Goal: Task Accomplishment & Management: Complete application form

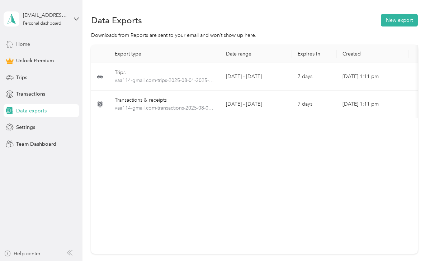
click at [26, 44] on span "Home" at bounding box center [23, 45] width 14 height 8
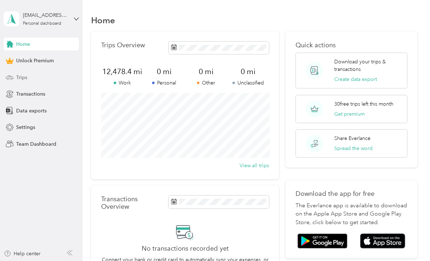
click at [28, 79] on div "Trips" at bounding box center [41, 77] width 75 height 13
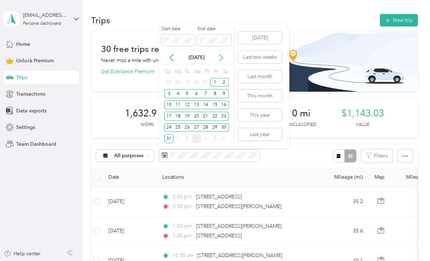
click at [222, 57] on icon at bounding box center [221, 57] width 7 height 7
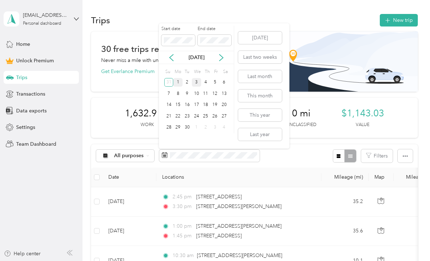
click at [179, 86] on div "1" at bounding box center [177, 82] width 9 height 9
click at [188, 129] on div "30" at bounding box center [187, 127] width 9 height 9
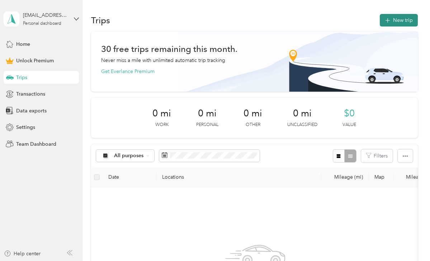
click at [391, 20] on icon "button" at bounding box center [387, 20] width 8 height 8
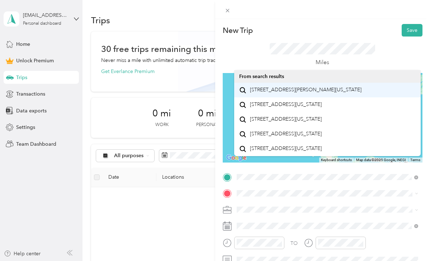
click at [315, 93] on span "[STREET_ADDRESS][PERSON_NAME][US_STATE]" at bounding box center [306, 90] width 112 height 6
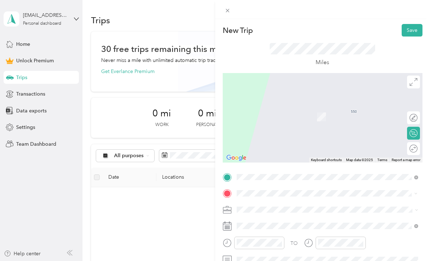
click at [283, 109] on span "[STREET_ADDRESS][PERSON_NAME][US_STATE]" at bounding box center [306, 106] width 112 height 6
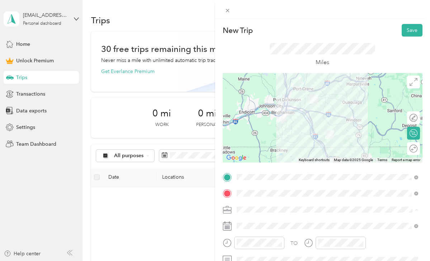
click at [271, 113] on div "Work" at bounding box center [327, 109] width 177 height 8
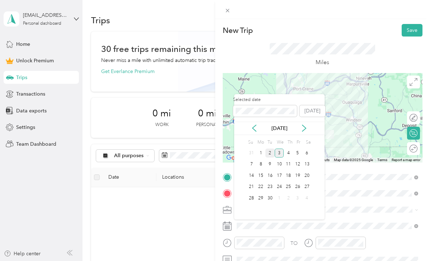
click at [270, 154] on div "2" at bounding box center [269, 153] width 9 height 9
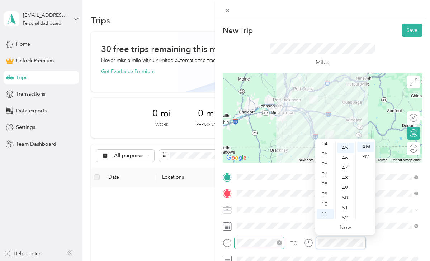
scroll to position [451, 0]
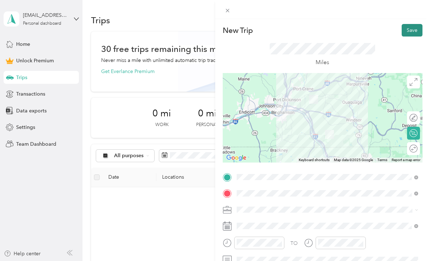
click at [412, 27] on button "Save" at bounding box center [412, 30] width 21 height 13
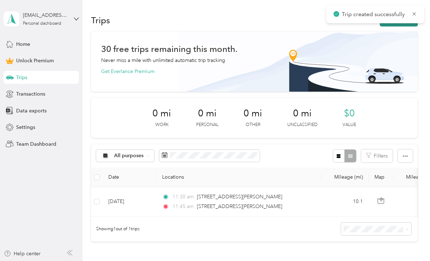
click at [408, 25] on button "New trip" at bounding box center [399, 20] width 38 height 13
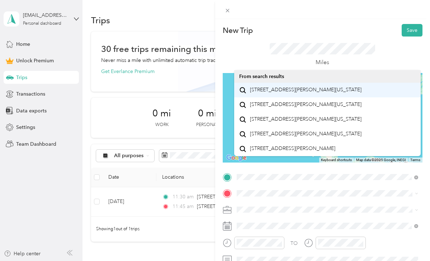
click at [270, 90] on span "[STREET_ADDRESS][PERSON_NAME][US_STATE]" at bounding box center [306, 90] width 112 height 6
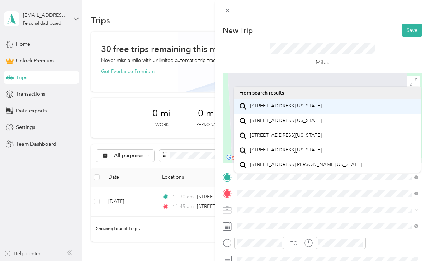
click at [279, 109] on span "[STREET_ADDRESS][US_STATE]" at bounding box center [286, 106] width 72 height 6
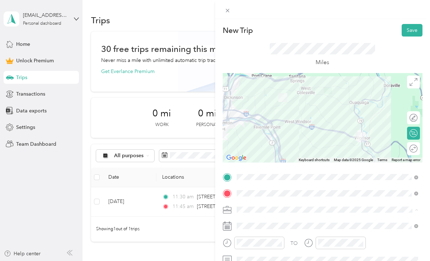
click at [273, 113] on div "Work" at bounding box center [327, 109] width 177 height 8
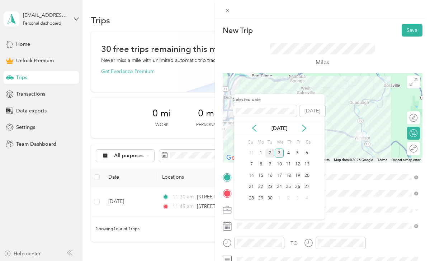
click at [270, 154] on div "2" at bounding box center [269, 153] width 9 height 9
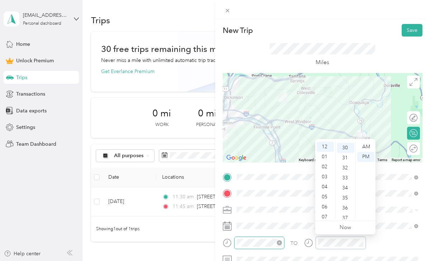
scroll to position [301, 0]
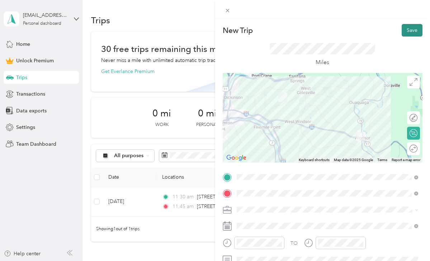
click at [408, 30] on button "Save" at bounding box center [412, 30] width 21 height 13
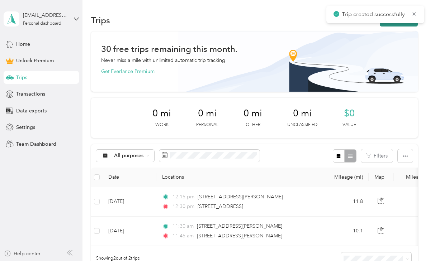
click at [406, 26] on button "New trip" at bounding box center [399, 20] width 38 height 13
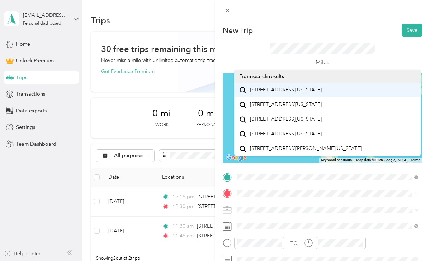
click at [279, 93] on span "[STREET_ADDRESS][US_STATE]" at bounding box center [286, 90] width 72 height 6
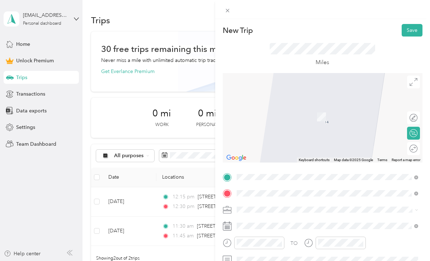
click at [273, 106] on span "[STREET_ADDRESS][US_STATE]" at bounding box center [286, 106] width 72 height 6
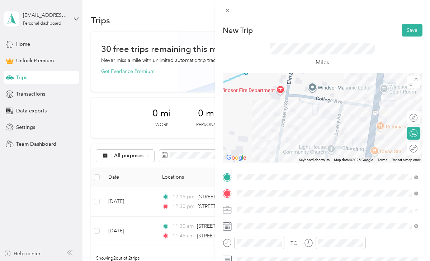
click at [275, 112] on div "Work" at bounding box center [327, 109] width 177 height 8
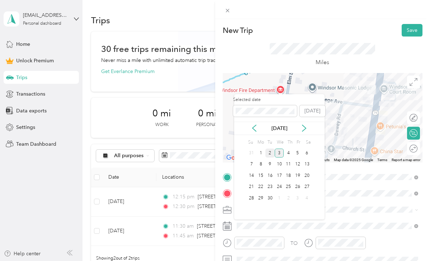
click at [270, 153] on div "2" at bounding box center [269, 153] width 9 height 9
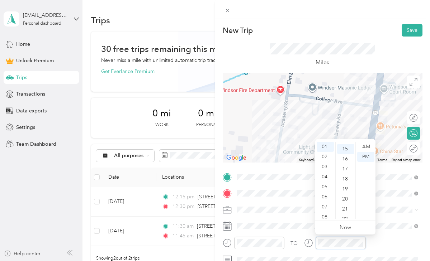
scroll to position [150, 0]
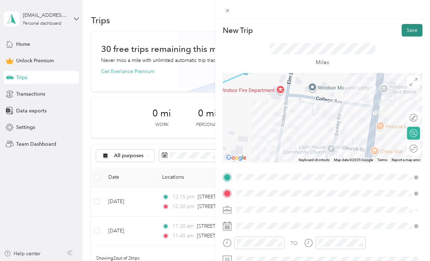
click at [412, 30] on button "Save" at bounding box center [412, 30] width 21 height 13
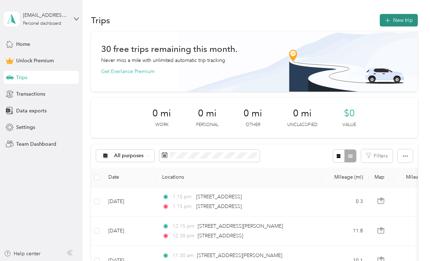
click at [407, 22] on button "New trip" at bounding box center [399, 20] width 38 height 13
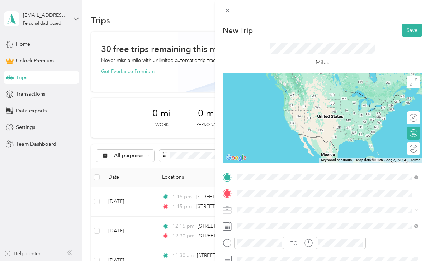
click at [297, 98] on li "[STREET_ADDRESS][US_STATE]" at bounding box center [327, 90] width 187 height 15
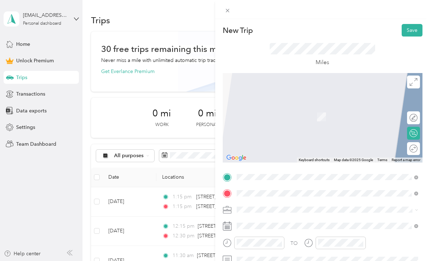
click at [264, 107] on span "[STREET_ADDRESS][PERSON_NAME][US_STATE]" at bounding box center [306, 106] width 112 height 6
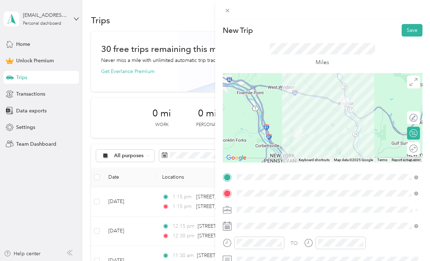
click at [263, 111] on div "Work" at bounding box center [327, 109] width 177 height 8
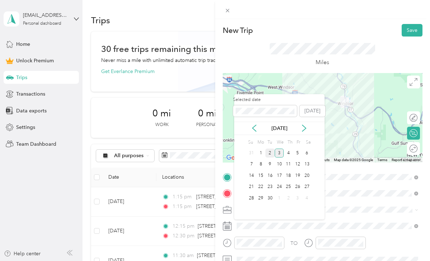
click at [270, 152] on div "2" at bounding box center [269, 153] width 9 height 9
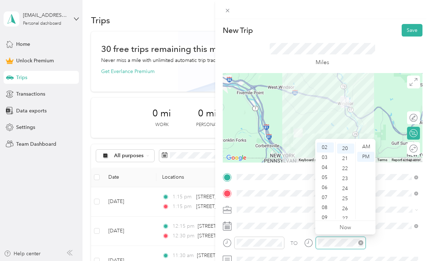
scroll to position [200, 0]
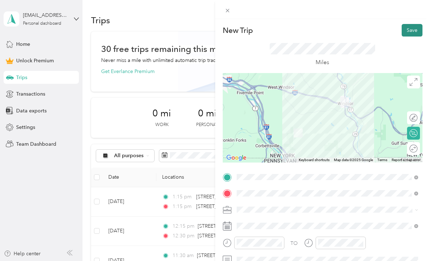
click at [412, 26] on button "Save" at bounding box center [412, 30] width 21 height 13
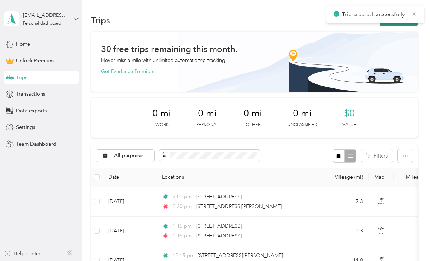
click at [408, 25] on button "New trip" at bounding box center [399, 20] width 38 height 13
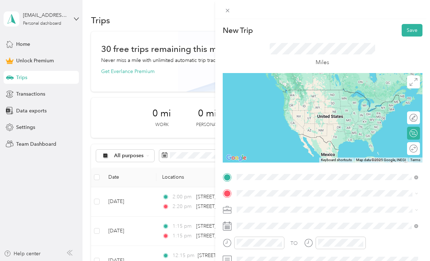
click at [264, 90] on span "[STREET_ADDRESS][PERSON_NAME][US_STATE]" at bounding box center [306, 90] width 112 height 6
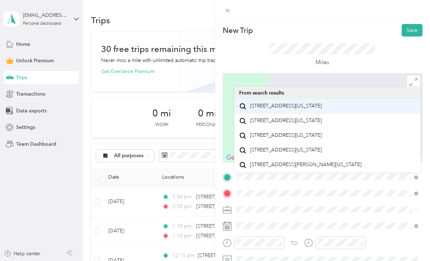
click at [282, 105] on span "[STREET_ADDRESS][US_STATE]" at bounding box center [286, 106] width 72 height 6
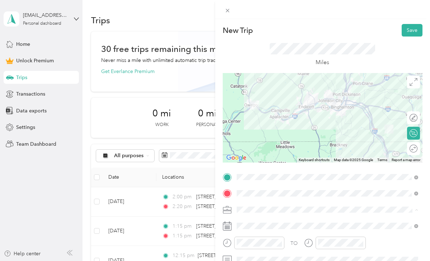
click at [265, 110] on div "Work" at bounding box center [327, 109] width 177 height 8
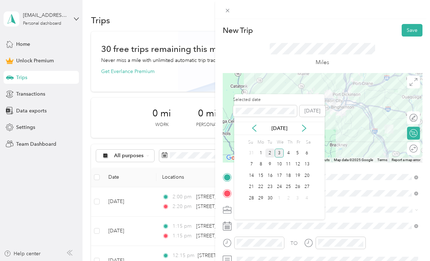
click at [271, 153] on div "2" at bounding box center [269, 153] width 9 height 9
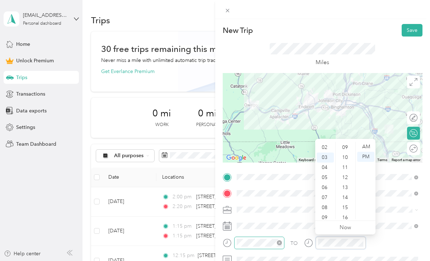
scroll to position [0, 0]
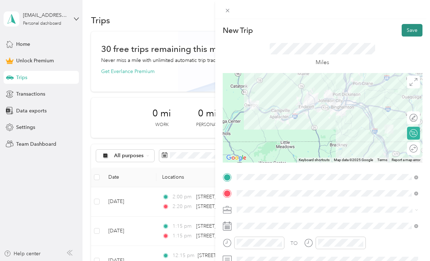
click at [413, 32] on button "Save" at bounding box center [412, 30] width 21 height 13
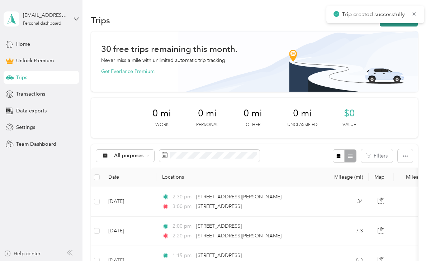
click at [407, 24] on button "New trip" at bounding box center [399, 20] width 38 height 13
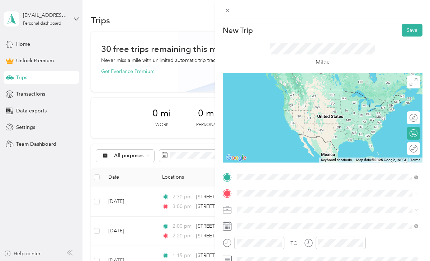
click at [292, 93] on span "[STREET_ADDRESS][US_STATE]" at bounding box center [286, 90] width 72 height 6
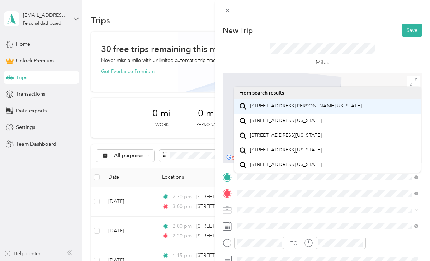
click at [279, 109] on span "[STREET_ADDRESS][PERSON_NAME][US_STATE]" at bounding box center [306, 106] width 112 height 6
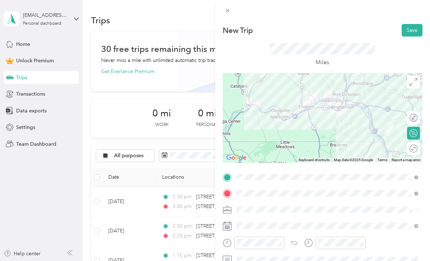
click at [274, 108] on div "Work" at bounding box center [327, 109] width 177 height 8
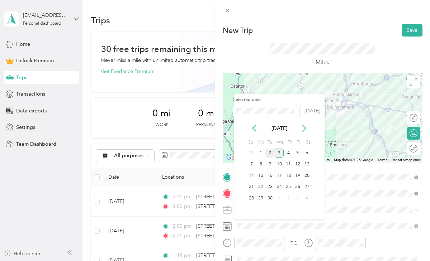
click at [272, 154] on div "2" at bounding box center [269, 153] width 9 height 9
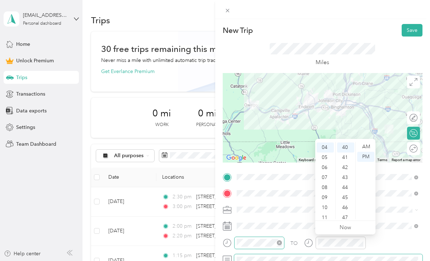
scroll to position [401, 0]
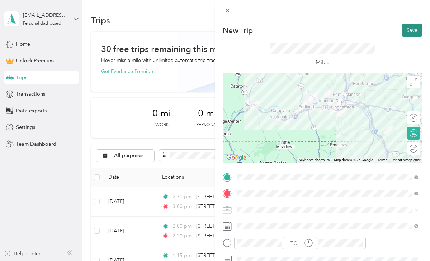
click at [406, 32] on button "Save" at bounding box center [412, 30] width 21 height 13
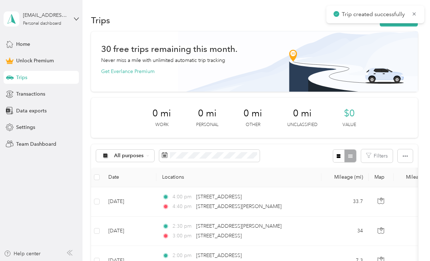
click at [403, 27] on div "Trips New trip" at bounding box center [254, 20] width 326 height 15
click at [402, 25] on button "New trip" at bounding box center [399, 20] width 38 height 13
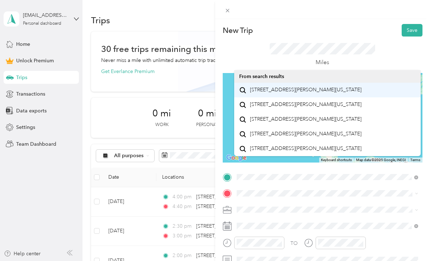
click at [267, 93] on span "[STREET_ADDRESS][PERSON_NAME][US_STATE]" at bounding box center [306, 90] width 112 height 6
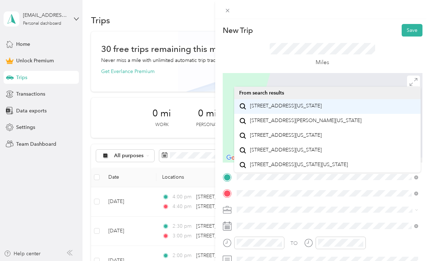
click at [265, 109] on span "[STREET_ADDRESS][US_STATE]" at bounding box center [286, 106] width 72 height 6
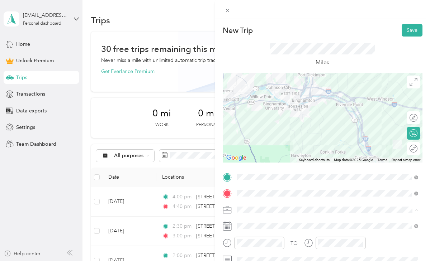
click at [266, 111] on div "Work" at bounding box center [327, 109] width 177 height 8
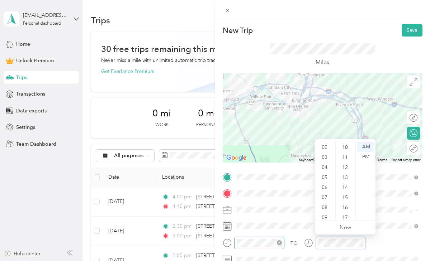
scroll to position [0, 0]
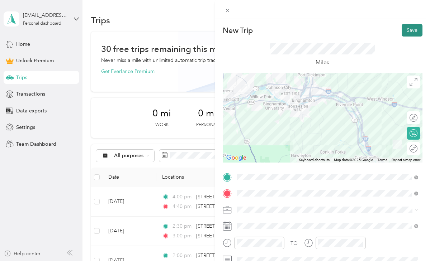
click at [414, 32] on button "Save" at bounding box center [412, 30] width 21 height 13
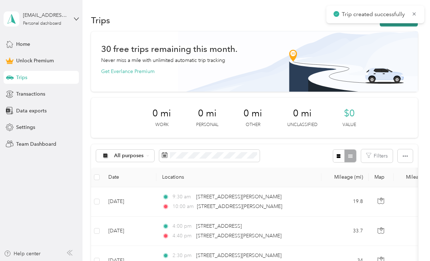
click at [411, 25] on button "New trip" at bounding box center [399, 20] width 38 height 13
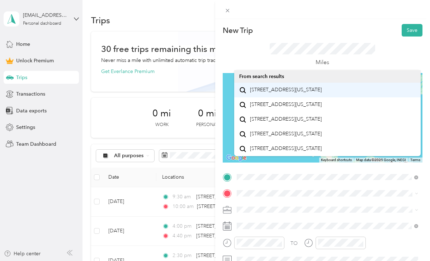
click at [289, 93] on span "[STREET_ADDRESS][US_STATE]" at bounding box center [286, 90] width 72 height 6
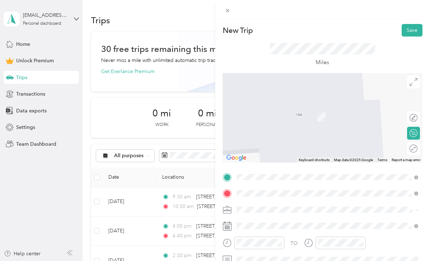
click at [278, 109] on span "[STREET_ADDRESS][PERSON_NAME][US_STATE]" at bounding box center [306, 106] width 112 height 6
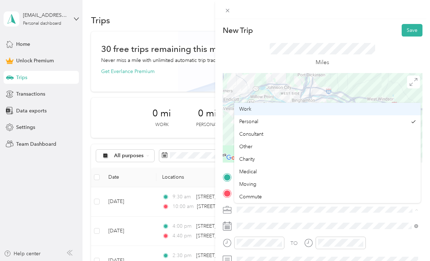
click at [269, 112] on div "Work" at bounding box center [327, 109] width 177 height 8
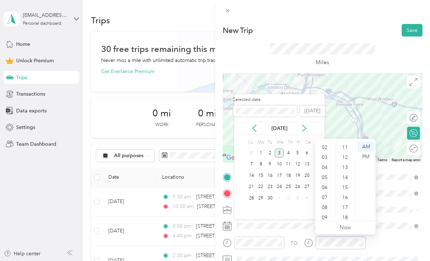
scroll to position [301, 0]
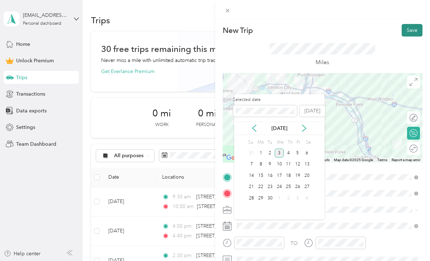
click at [413, 32] on button "Save" at bounding box center [412, 30] width 21 height 13
